Goal: Information Seeking & Learning: Learn about a topic

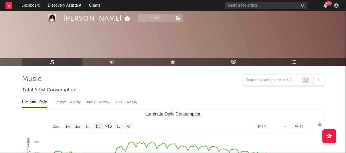
select select "6m"
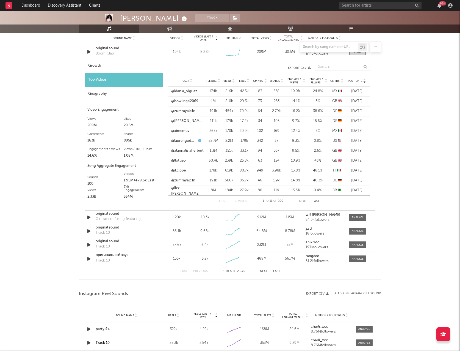
scroll to position [404, 0]
click at [346, 6] on input "text" at bounding box center [380, 5] width 83 height 7
click at [346, 7] on input "[PERSON_NAME]" at bounding box center [380, 5] width 83 height 7
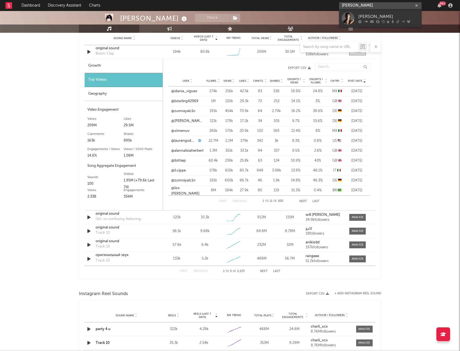
type input "[PERSON_NAME]"
click at [346, 10] on link "[PERSON_NAME]" at bounding box center [380, 18] width 83 height 18
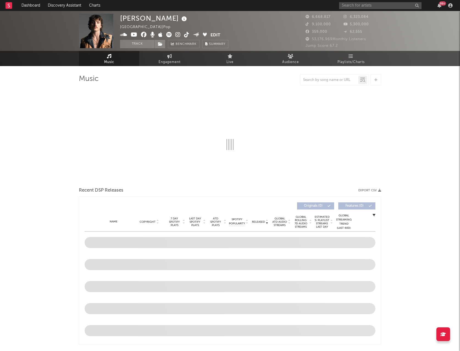
select select "6m"
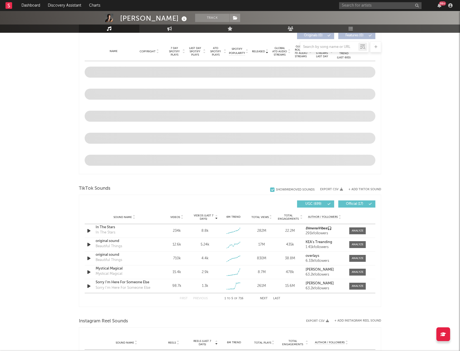
scroll to position [248, 0]
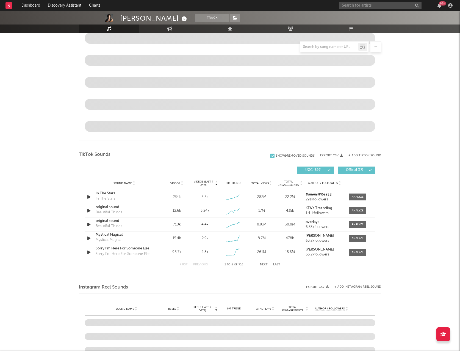
click at [124, 152] on div "In The Stars" at bounding box center [124, 194] width 57 height 6
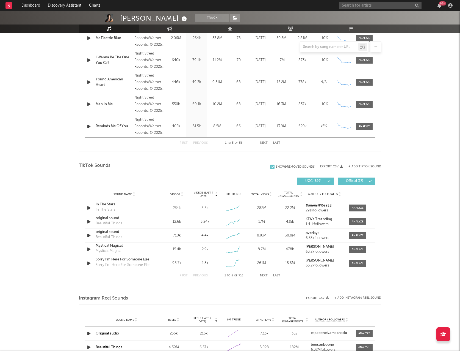
click at [264, 152] on div "First Previous 1 to 5 of 716 Next Last" at bounding box center [230, 275] width 101 height 11
click at [264, 152] on button "Next" at bounding box center [264, 275] width 8 height 3
click at [138, 152] on div "In The Stars In The Stars" at bounding box center [124, 208] width 57 height 13
click at [121, 152] on div "In The Stars In The Stars" at bounding box center [124, 208] width 57 height 13
click at [111, 152] on div "In The Stars" at bounding box center [106, 210] width 20 height 6
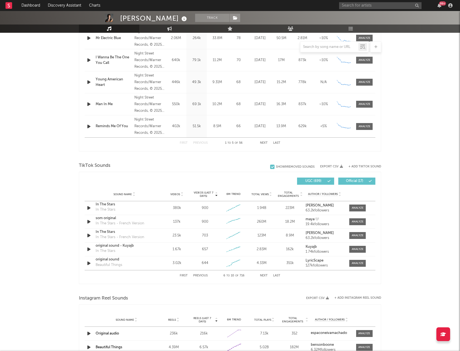
click at [108, 152] on div "In The Stars" at bounding box center [124, 205] width 57 height 6
click at [197, 152] on button "Previous" at bounding box center [200, 275] width 15 height 3
click at [127, 152] on div "Mystical Magical Mystical Magical" at bounding box center [124, 249] width 57 height 13
click at [125, 152] on div "Mystical Magical" at bounding box center [124, 246] width 57 height 6
click at [128, 152] on div "original sound Beautiful Things" at bounding box center [124, 221] width 57 height 13
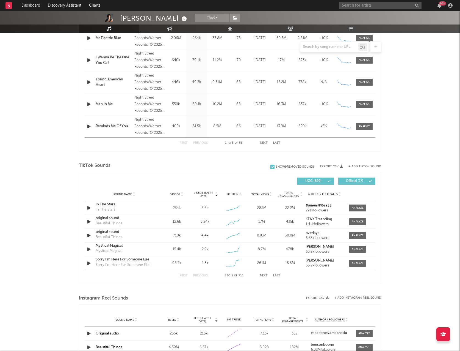
click at [122, 152] on div "original sound Beautiful Things" at bounding box center [124, 221] width 57 height 13
click at [121, 152] on div "Beautiful Things" at bounding box center [109, 224] width 27 height 6
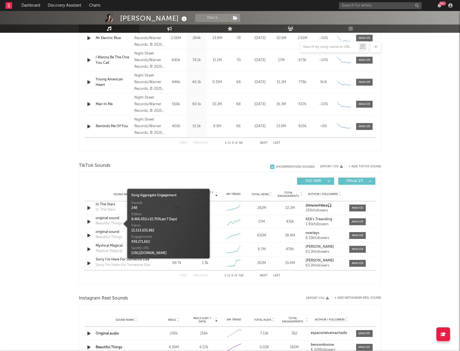
click at [122, 152] on span at bounding box center [125, 224] width 6 height 8
click at [119, 152] on div "original sound" at bounding box center [124, 218] width 57 height 6
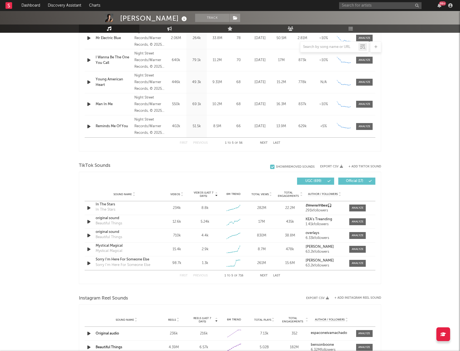
click at [262, 152] on button "Next" at bounding box center [264, 275] width 8 height 3
click at [263, 152] on button "Next" at bounding box center [264, 275] width 8 height 3
click at [124, 152] on div "original sound" at bounding box center [124, 205] width 57 height 6
click at [199, 152] on button "Previous" at bounding box center [200, 275] width 15 height 3
click at [122, 152] on body "Dashboard Discovery Assistant Charts 99 + Notifications Settings Mark all as re…" at bounding box center [230, 178] width 460 height 831
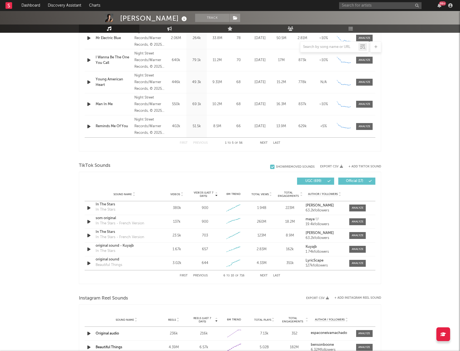
click at [122, 152] on div "original sound" at bounding box center [124, 260] width 57 height 6
click at [186, 152] on button "First" at bounding box center [184, 275] width 8 height 3
click at [130, 152] on div "Mystical Magical" at bounding box center [124, 246] width 57 height 6
